Goal: Use online tool/utility: Utilize a website feature to perform a specific function

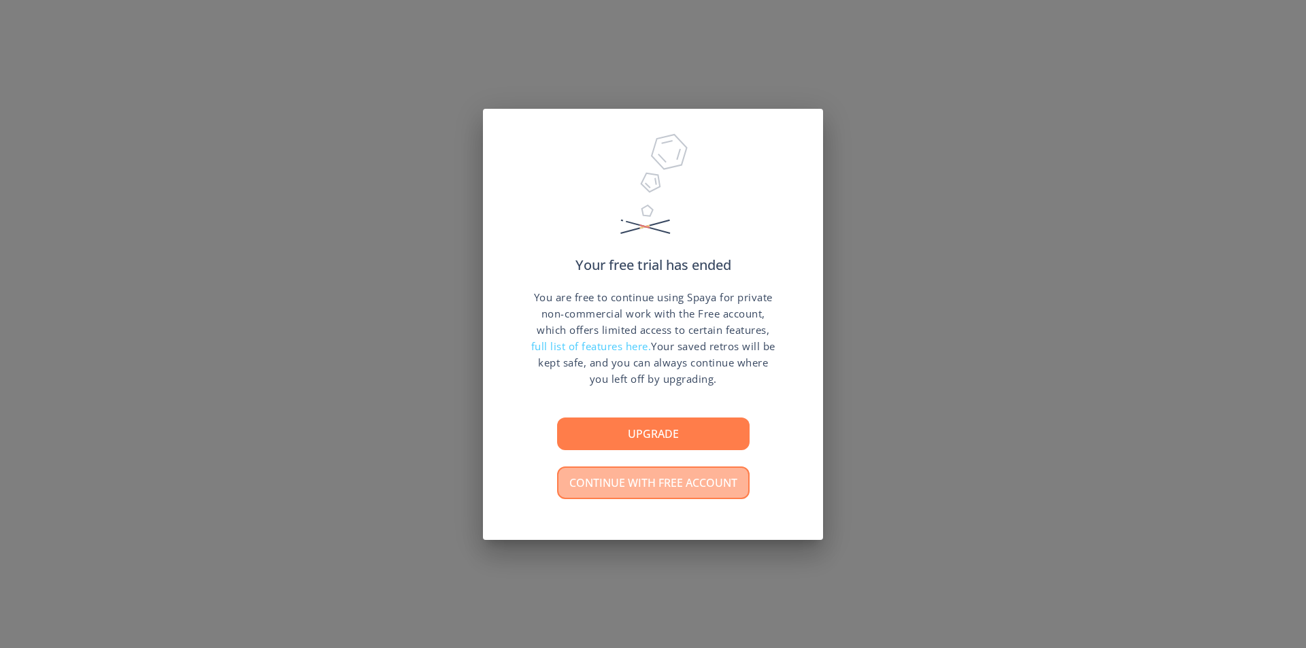
click at [747, 481] on button "Continue with free account" at bounding box center [653, 483] width 193 height 33
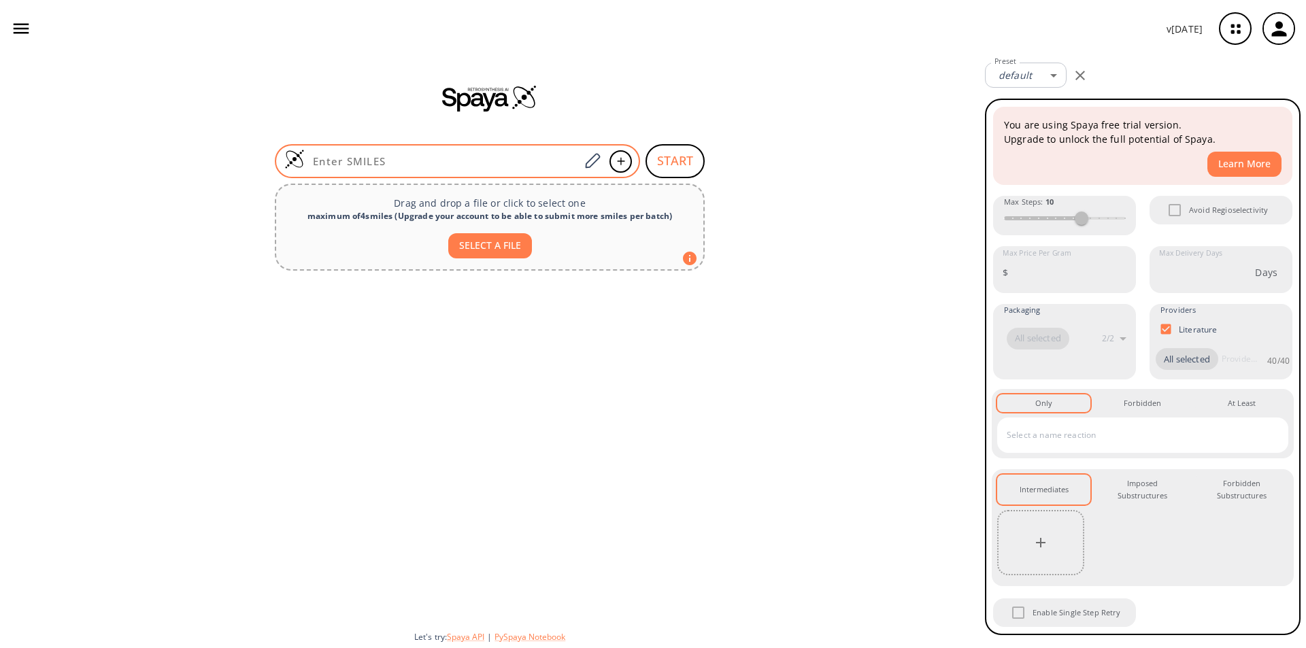
click at [442, 163] on input at bounding box center [442, 161] width 275 height 14
paste input "CN(CC1)C(C1=CC=C2)=C2C3=CC4=C(OCO4)C=C3CNCC5=CC=C(C(F)(F)F)C=C5"
type input "CN(CC1)C(C1=CC=C2)=C2C3=CC4=C(OCO4)C=C3CNCC5=CC=C(C(F)(F)F)C=C5"
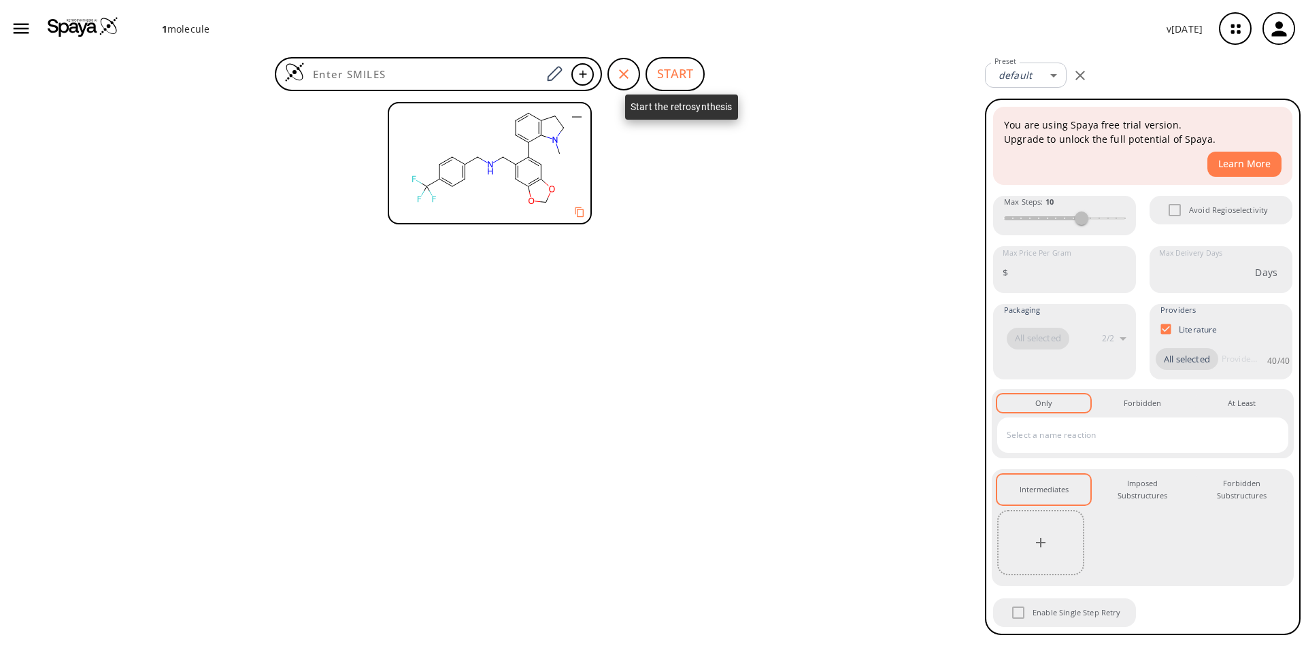
click at [684, 77] on button "START" at bounding box center [675, 74] width 59 height 34
